Goal: Information Seeking & Learning: Learn about a topic

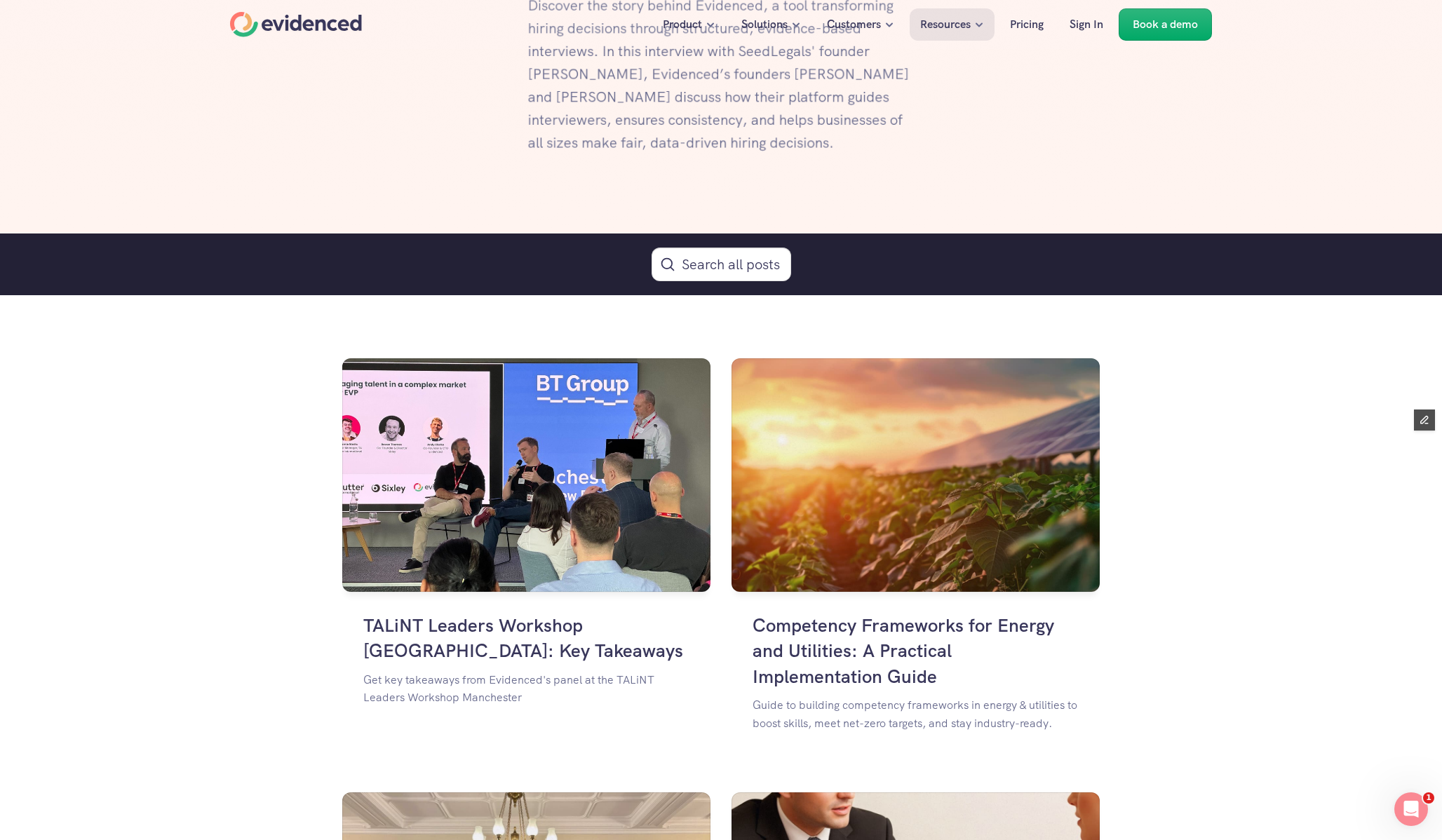
scroll to position [818, 0]
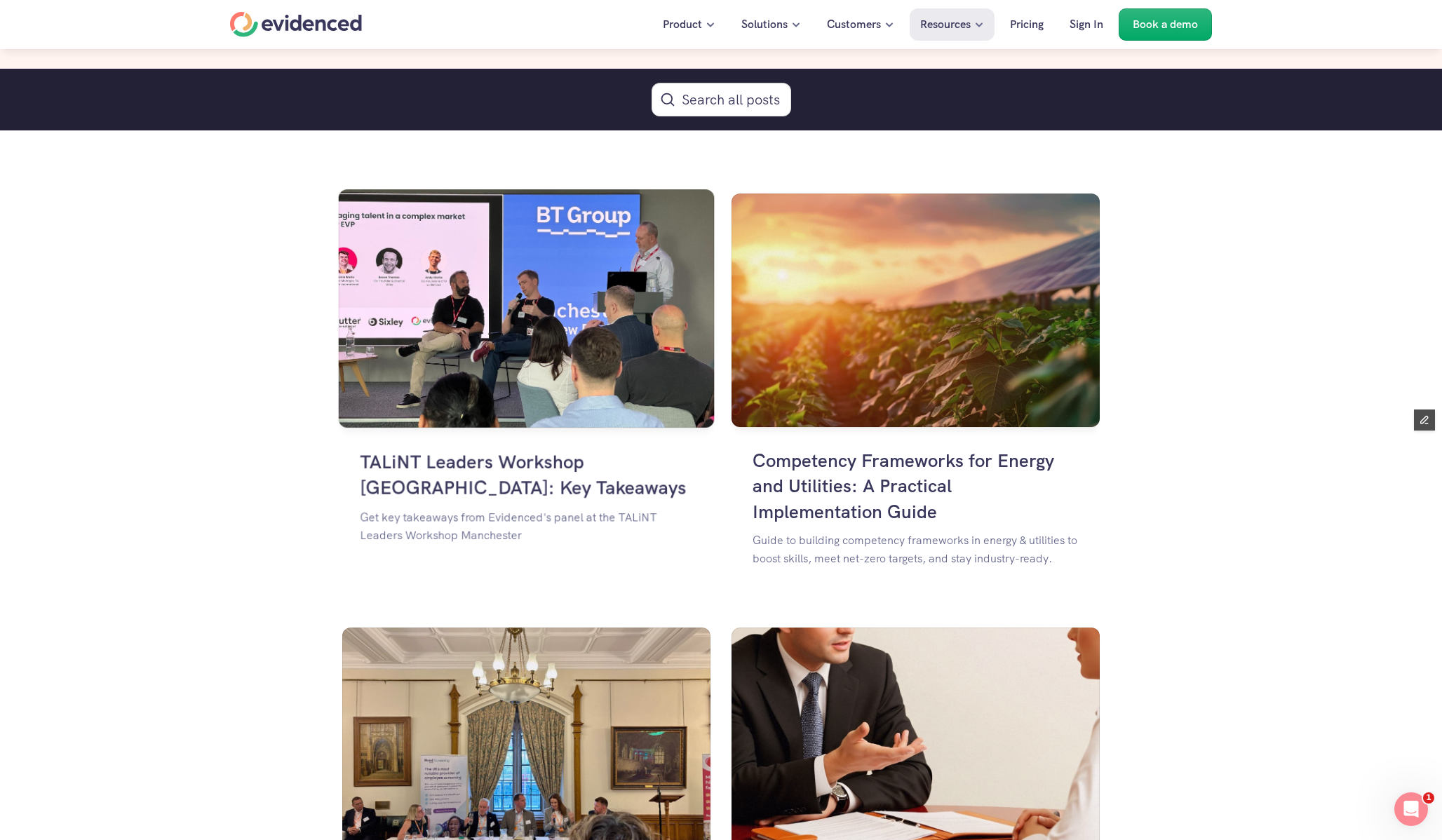
click at [424, 467] on h4 "TALiNT Leaders Workshop [GEOGRAPHIC_DATA]: Key Takeaways" at bounding box center [525, 475] width 332 height 52
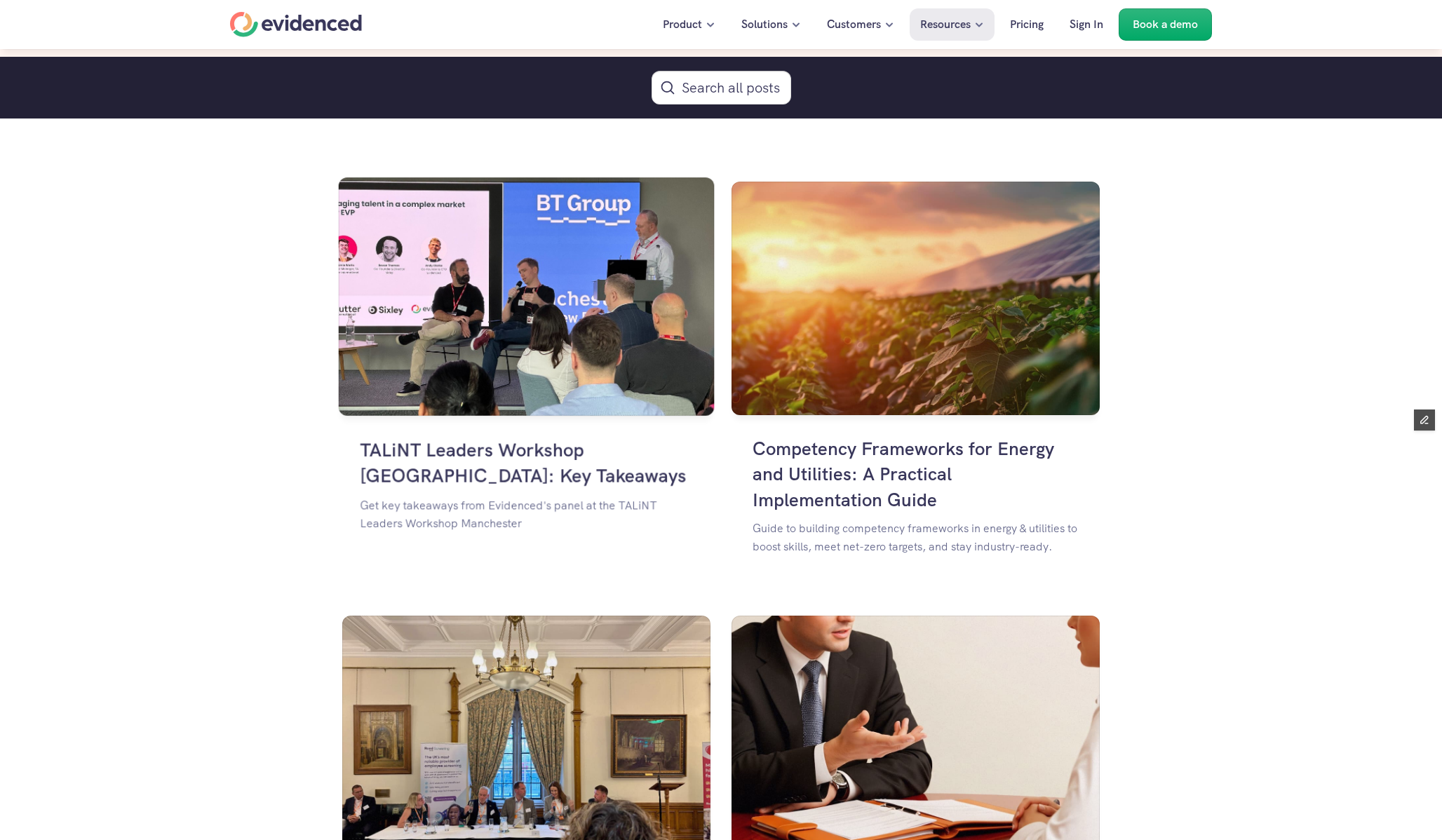
scroll to position [784, 0]
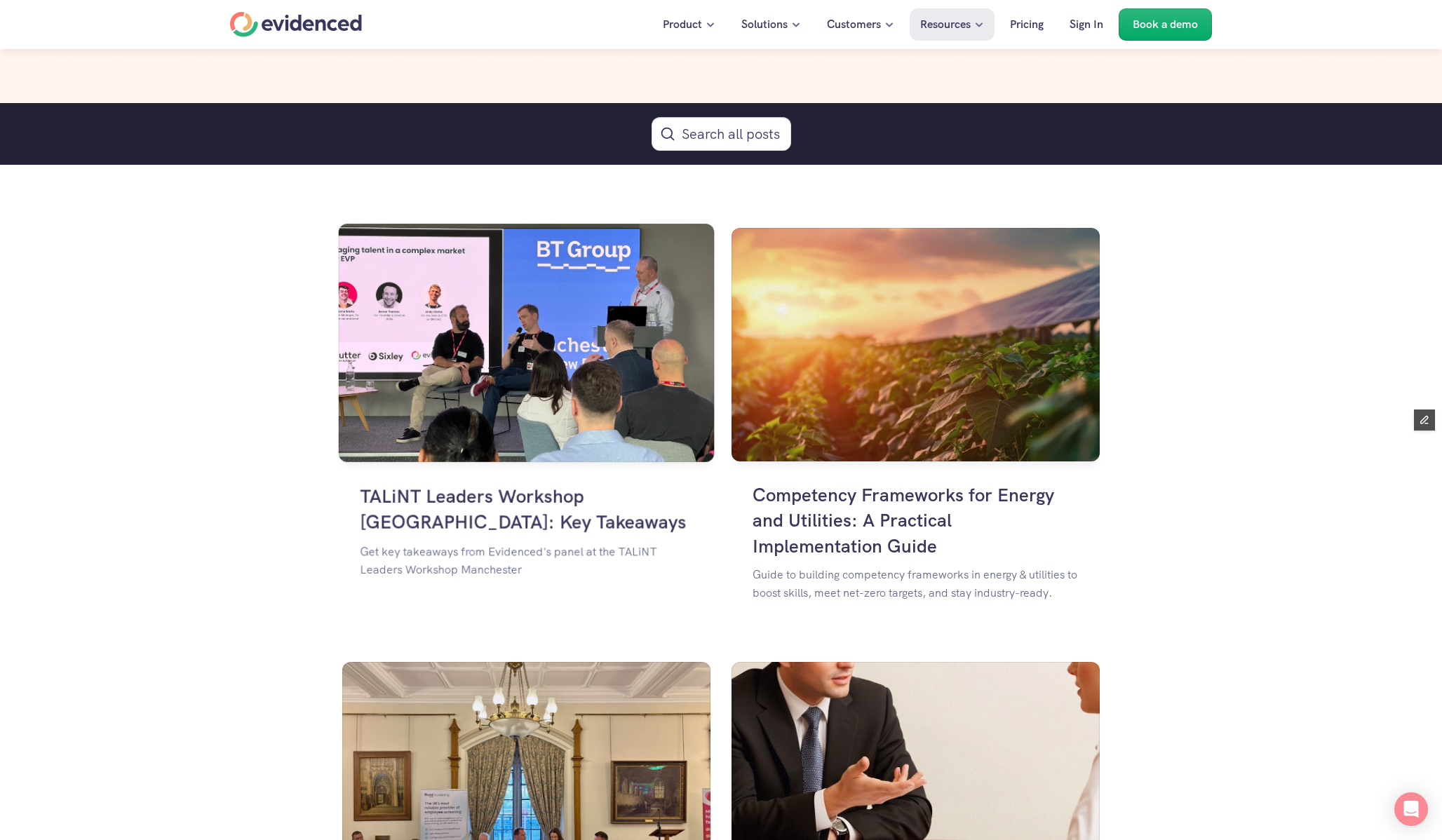
click at [434, 516] on h4 "TALiNT Leaders Workshop [GEOGRAPHIC_DATA]: Key Takeaways" at bounding box center [525, 509] width 332 height 52
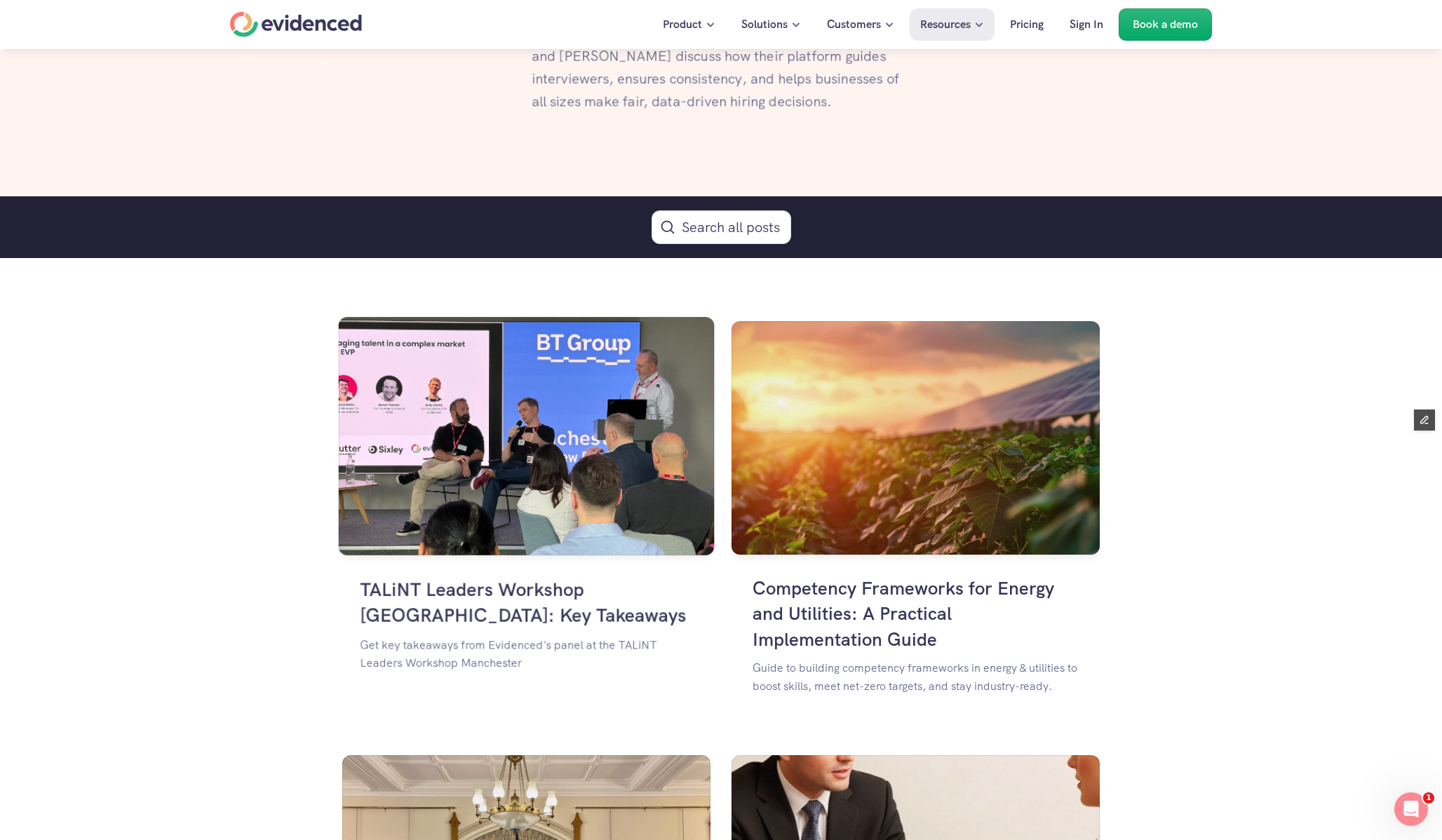
click at [534, 488] on img at bounding box center [526, 435] width 376 height 238
